Goal: Task Accomplishment & Management: Manage account settings

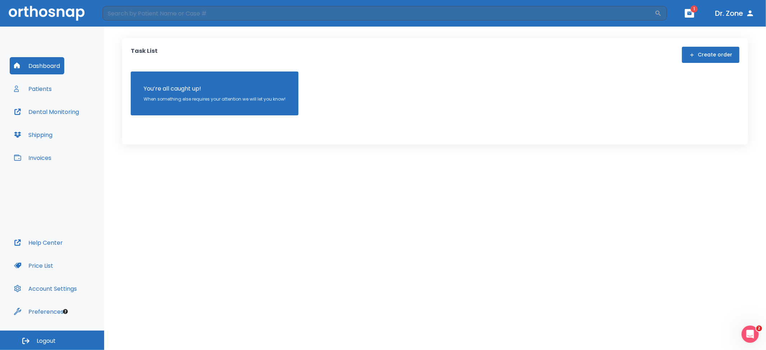
click at [42, 85] on button "Patients" at bounding box center [33, 88] width 46 height 17
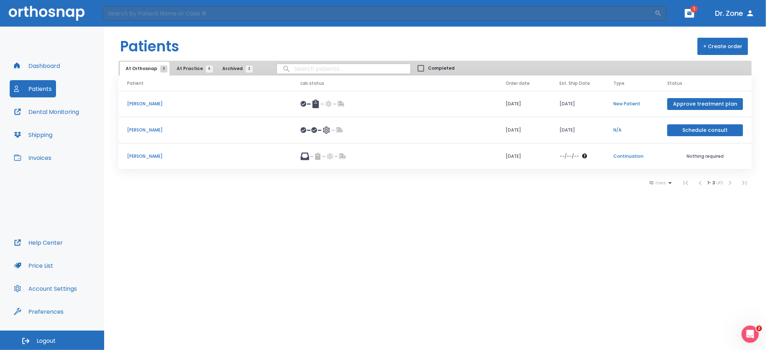
click at [186, 68] on span "At Practice 5" at bounding box center [193, 68] width 33 height 6
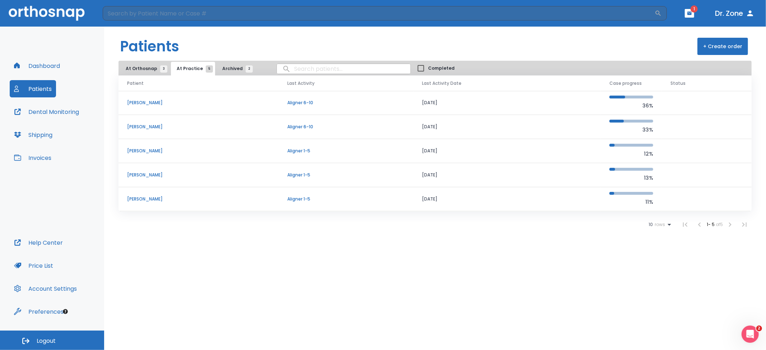
click at [144, 146] on td "[PERSON_NAME]" at bounding box center [198, 151] width 160 height 24
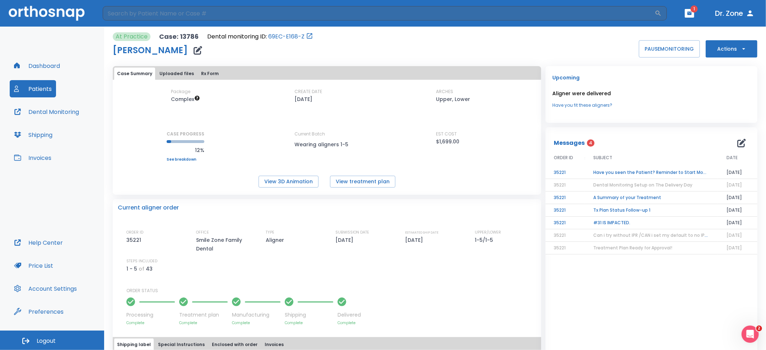
click at [194, 50] on icon "button" at bounding box center [198, 50] width 9 height 9
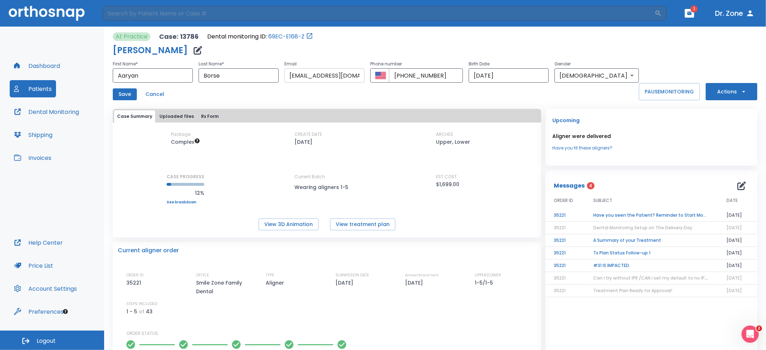
click at [319, 76] on input "[EMAIL_ADDRESS][DOMAIN_NAME]" at bounding box center [324, 75] width 80 height 14
click at [350, 98] on div "Save Cancel" at bounding box center [376, 94] width 526 height 12
click at [351, 79] on input "[EMAIL_ADDRESS][DOMAIN_NAME]" at bounding box center [324, 75] width 80 height 14
drag, startPoint x: 332, startPoint y: 76, endPoint x: 290, endPoint y: 76, distance: 42.4
click at [290, 76] on input "[EMAIL_ADDRESS][DOMAIN_NAME]" at bounding box center [324, 75] width 80 height 14
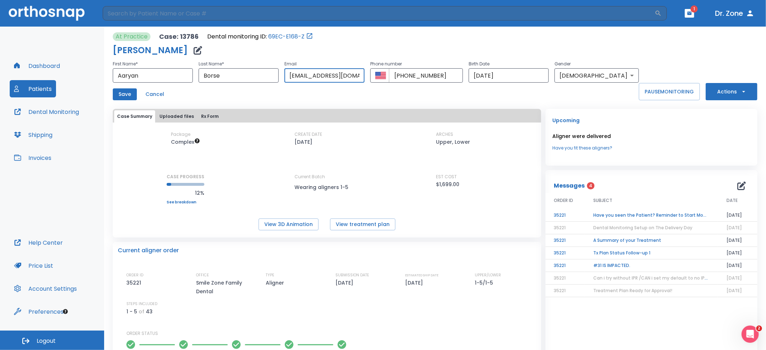
type input "[EMAIL_ADDRESS][DOMAIN_NAME]"
click at [116, 95] on button "Save" at bounding box center [125, 94] width 24 height 12
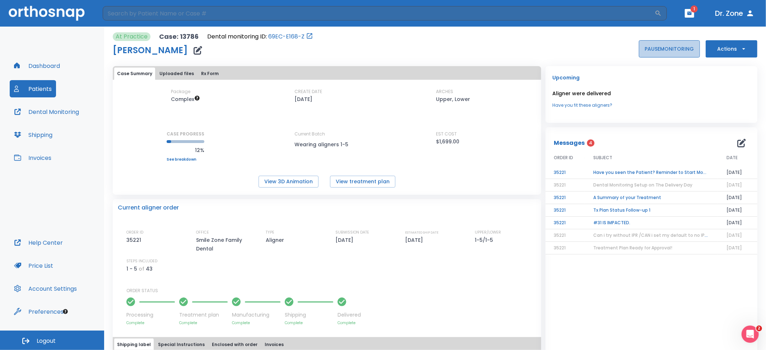
click at [648, 48] on button "PAUSE MONITORING" at bounding box center [669, 48] width 61 height 17
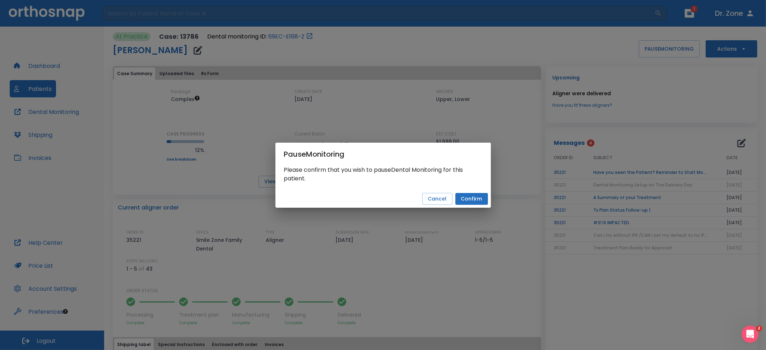
click at [476, 200] on button "Confirm" at bounding box center [471, 199] width 33 height 12
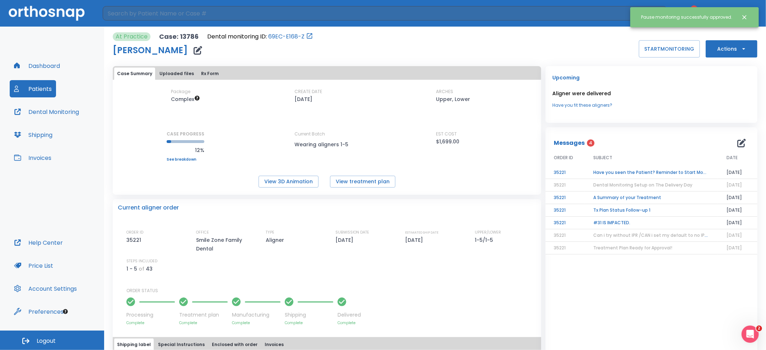
click at [194, 48] on icon "button" at bounding box center [198, 50] width 9 height 9
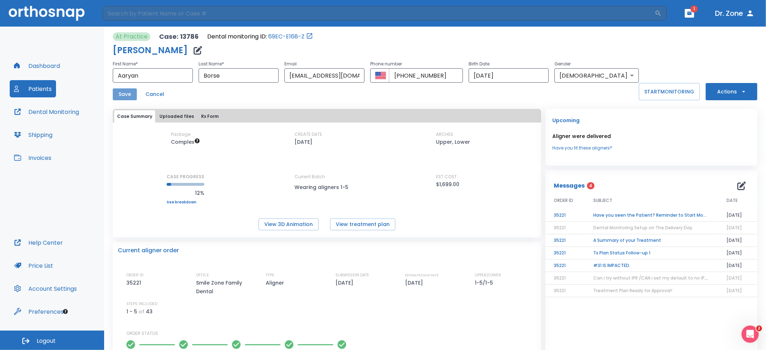
click at [127, 94] on button "Save" at bounding box center [125, 94] width 24 height 12
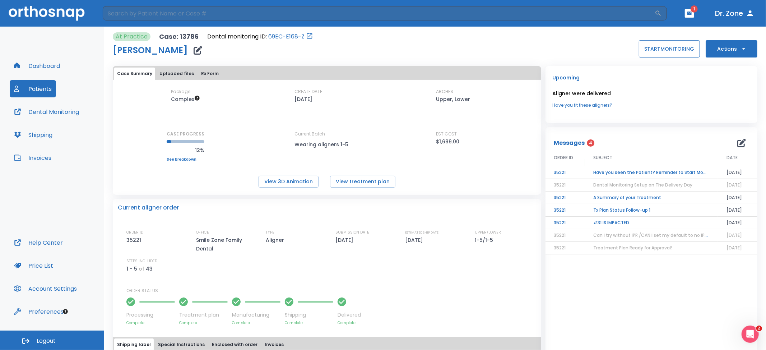
click at [656, 50] on button "START MONITORING" at bounding box center [669, 48] width 61 height 17
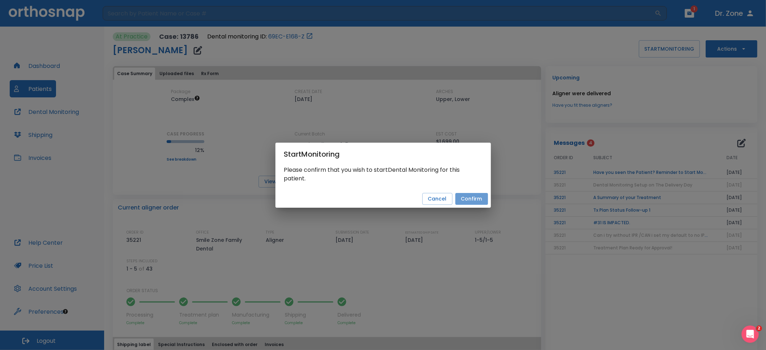
click at [470, 201] on button "Confirm" at bounding box center [471, 199] width 33 height 12
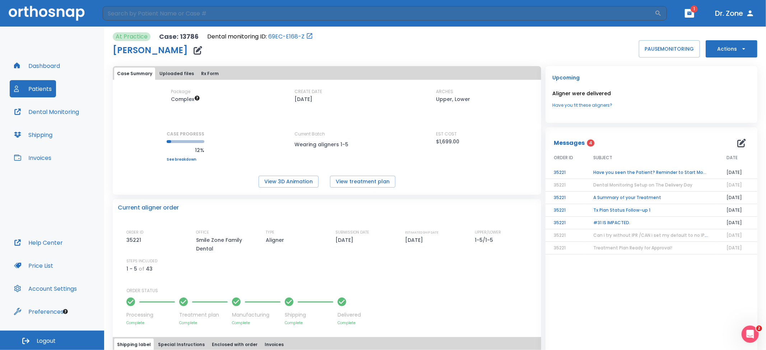
click at [677, 172] on td "Have you seen the Patient? Reminder to Start Monitoring" at bounding box center [651, 172] width 133 height 13
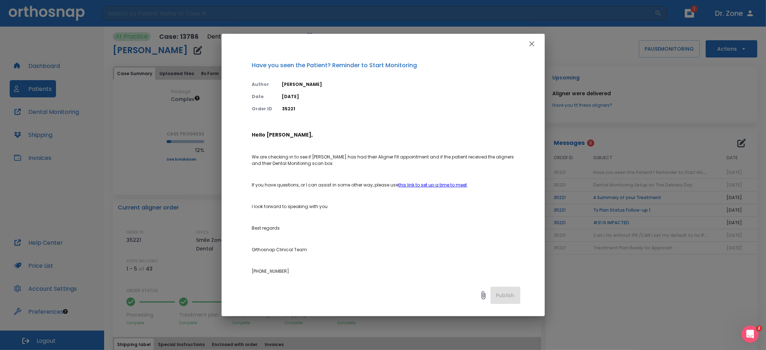
click at [427, 185] on link "this link to set up a time to meet" at bounding box center [433, 185] width 69 height 6
click at [531, 48] on icon "button" at bounding box center [531, 43] width 9 height 9
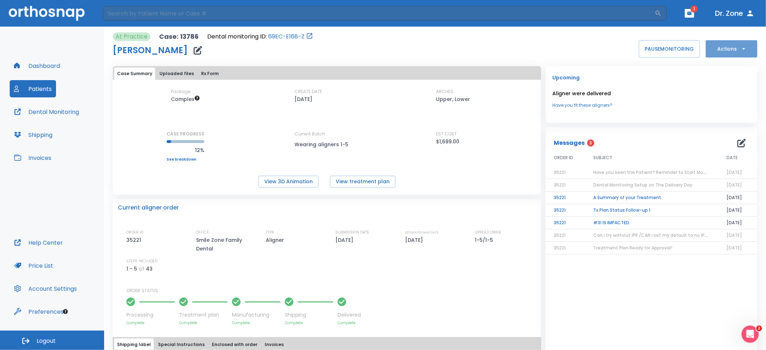
click at [740, 50] on icon "button" at bounding box center [743, 48] width 7 height 7
click at [602, 41] on div at bounding box center [383, 175] width 766 height 350
click at [302, 37] on link "69EC-E168-Z" at bounding box center [286, 36] width 36 height 9
click at [489, 41] on div "At Practice Case: 13786 Dental monitoring ID: 69EC-E168-Z Aaryan Borse PAUSE MO…" at bounding box center [435, 44] width 644 height 25
click at [194, 48] on icon "button" at bounding box center [198, 50] width 9 height 9
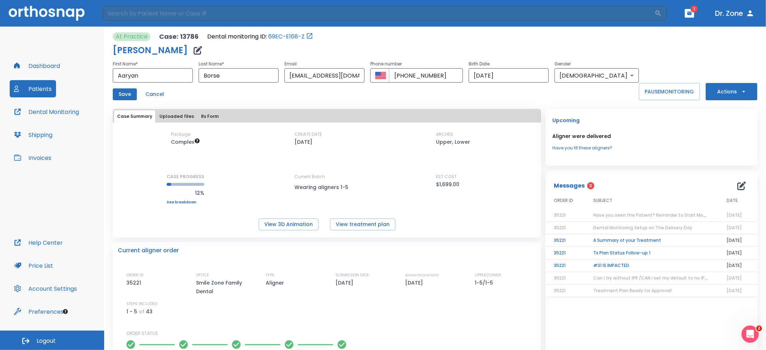
click at [425, 29] on div "At Practice Case: 13786 Dental monitoring ID: 69EC-E168-Z Aaryan Borse First Na…" at bounding box center [435, 257] width 644 height 460
